Goal: Find specific page/section: Find specific page/section

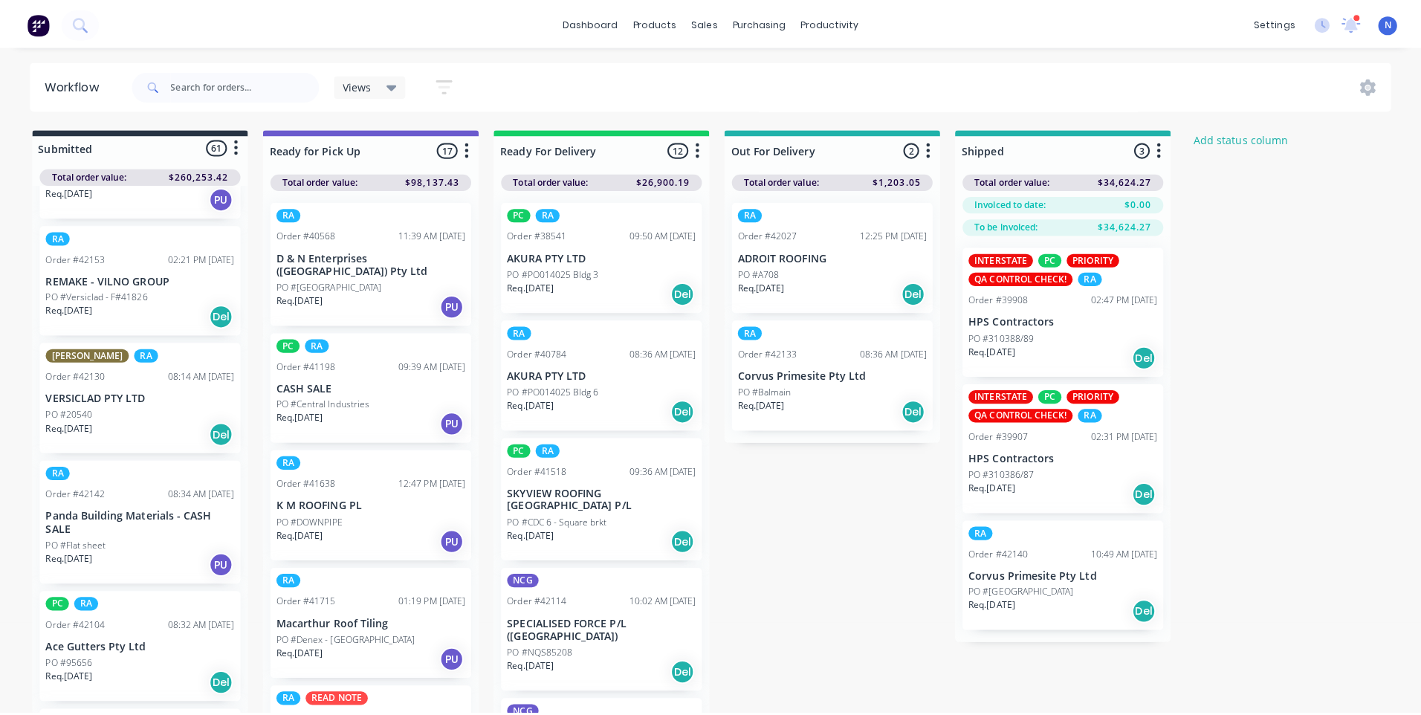
scroll to position [5744, 0]
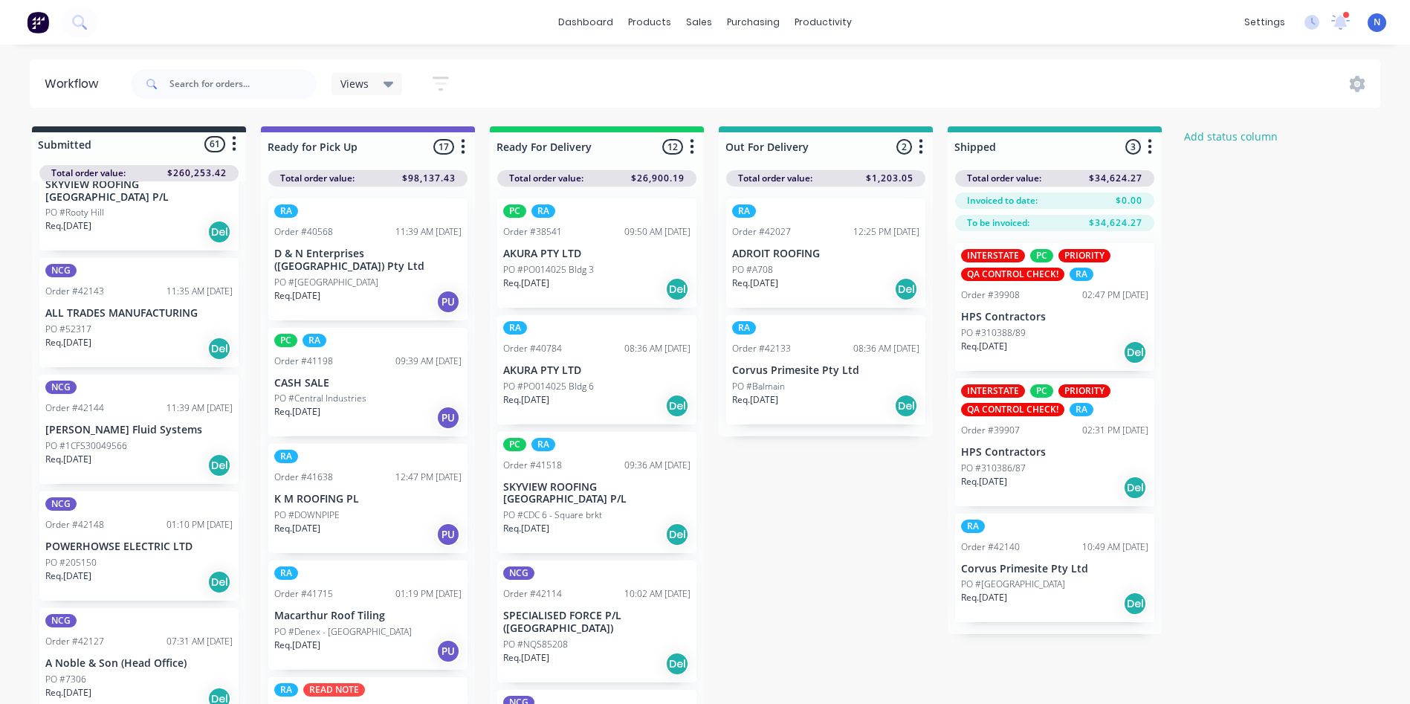
click at [93, 556] on p "PO #205150" at bounding box center [70, 562] width 51 height 13
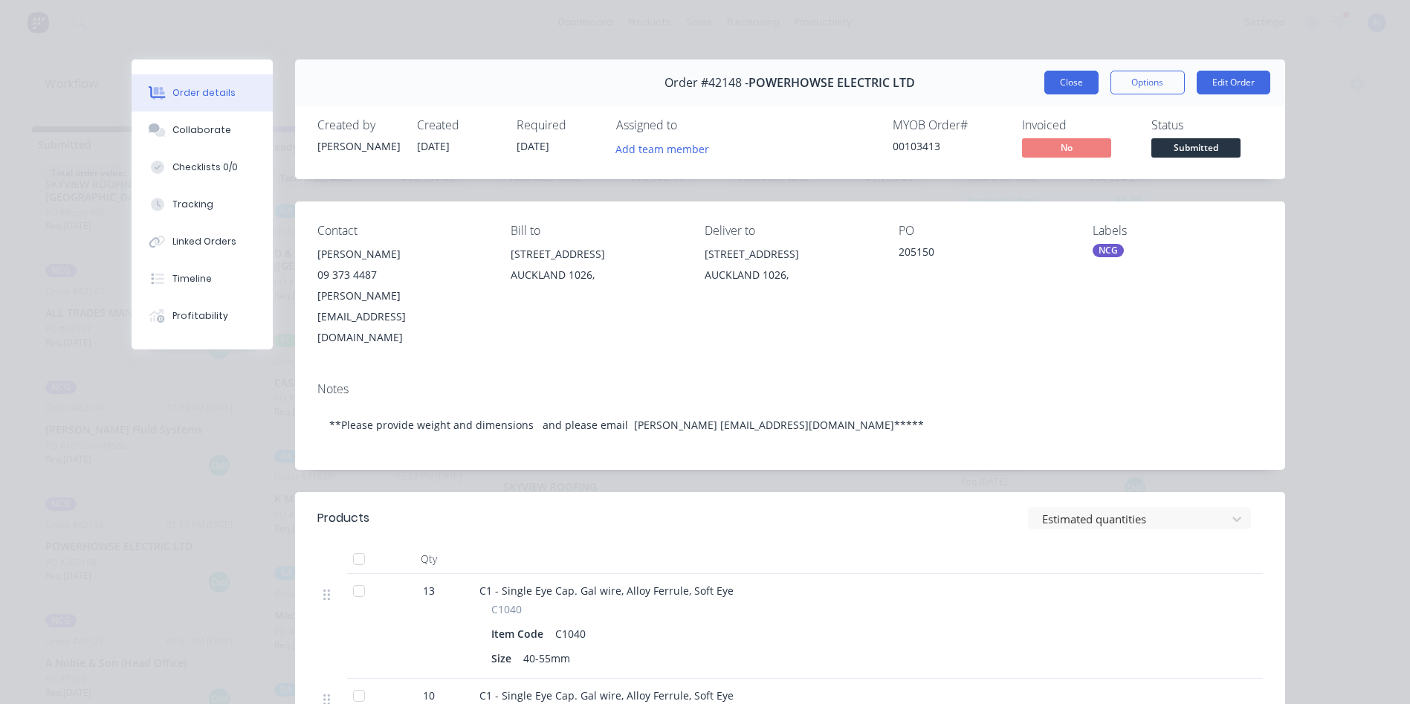
click at [1076, 81] on button "Close" at bounding box center [1071, 83] width 54 height 24
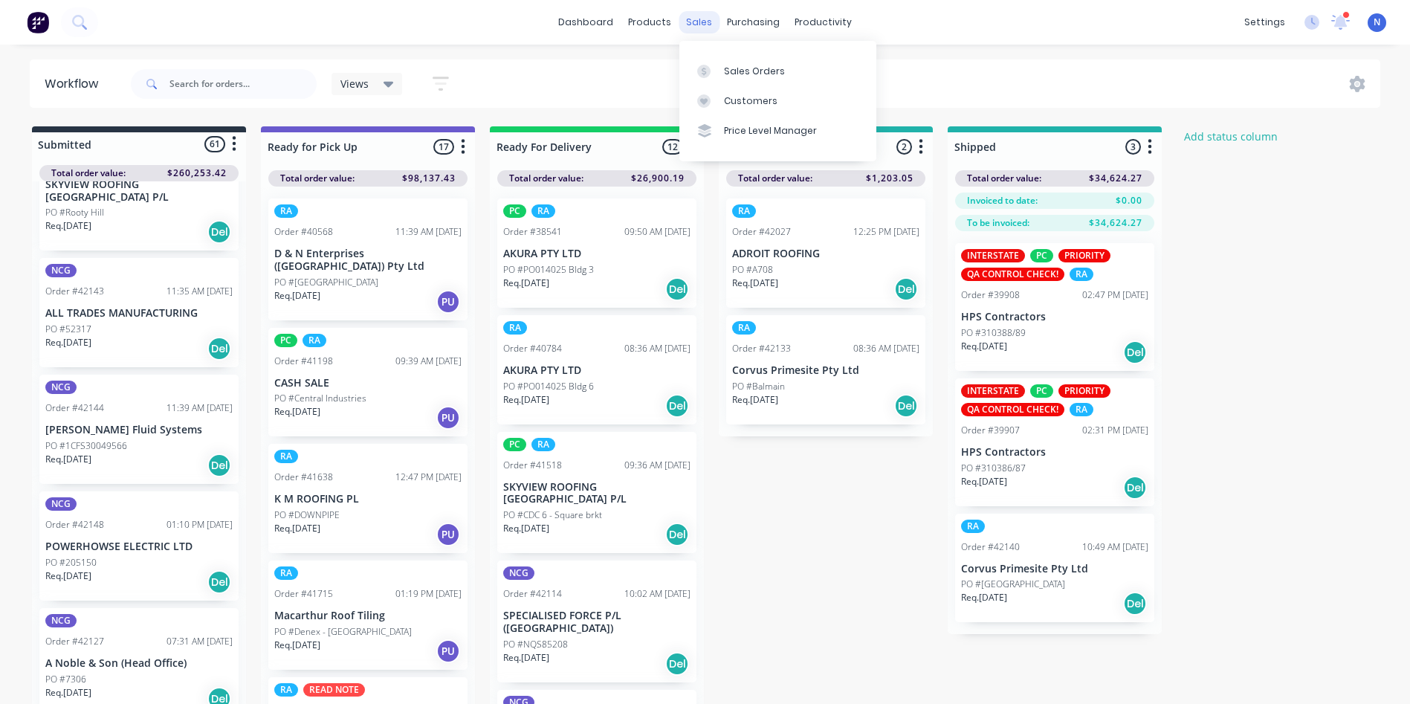
click at [704, 25] on div "sales" at bounding box center [698, 22] width 41 height 22
click at [720, 72] on link "Sales Orders" at bounding box center [777, 71] width 197 height 30
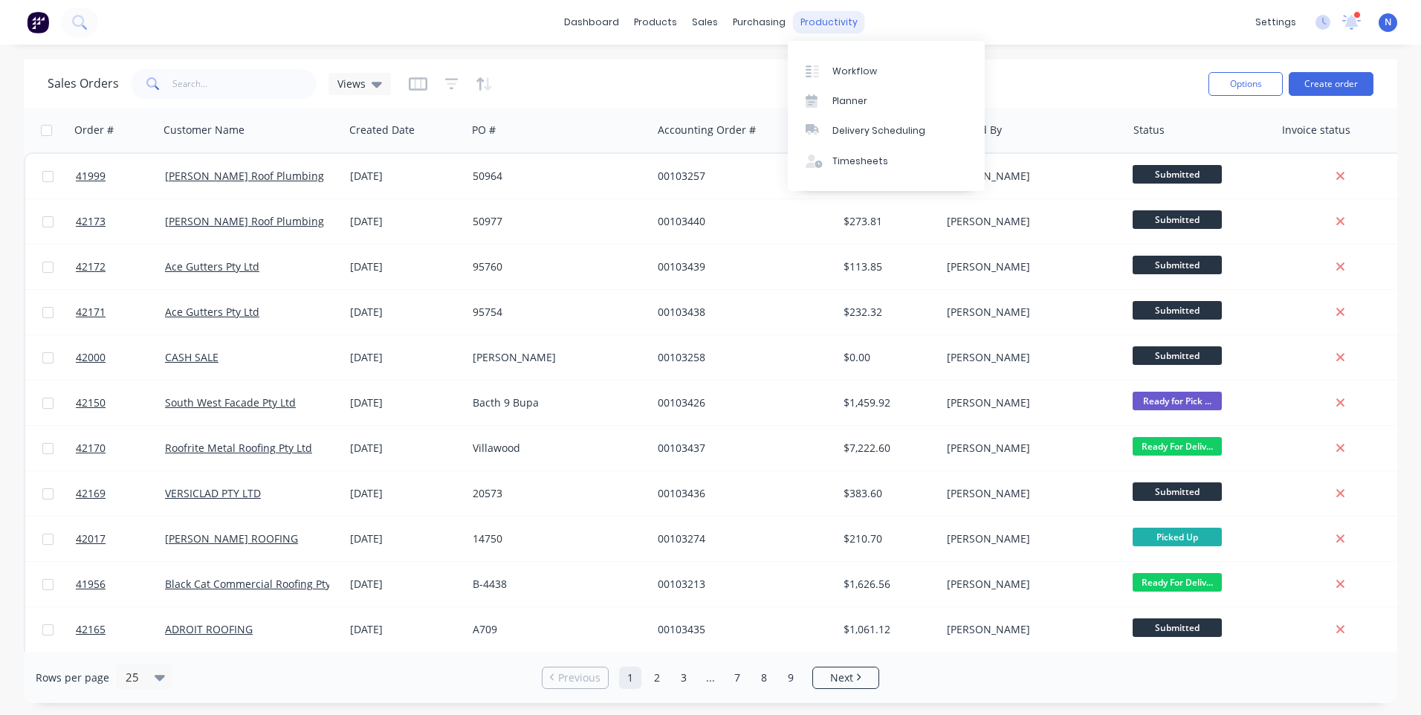
click at [835, 20] on div "productivity" at bounding box center [829, 22] width 72 height 22
click at [860, 71] on div "Workflow" at bounding box center [854, 71] width 45 height 13
